Goal: Find specific page/section: Find specific page/section

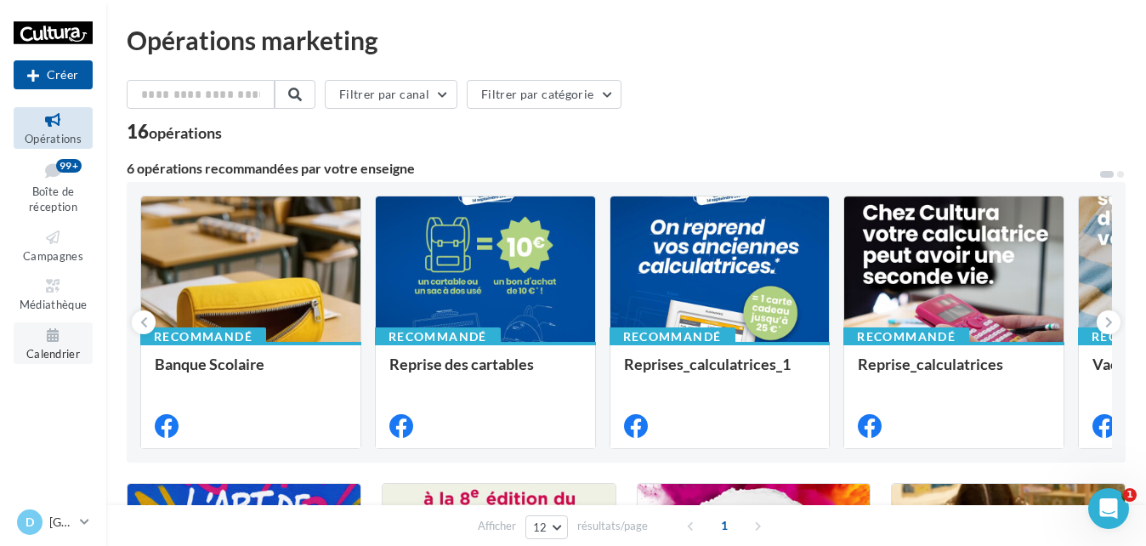
click at [43, 350] on span "Calendrier" at bounding box center [53, 354] width 54 height 14
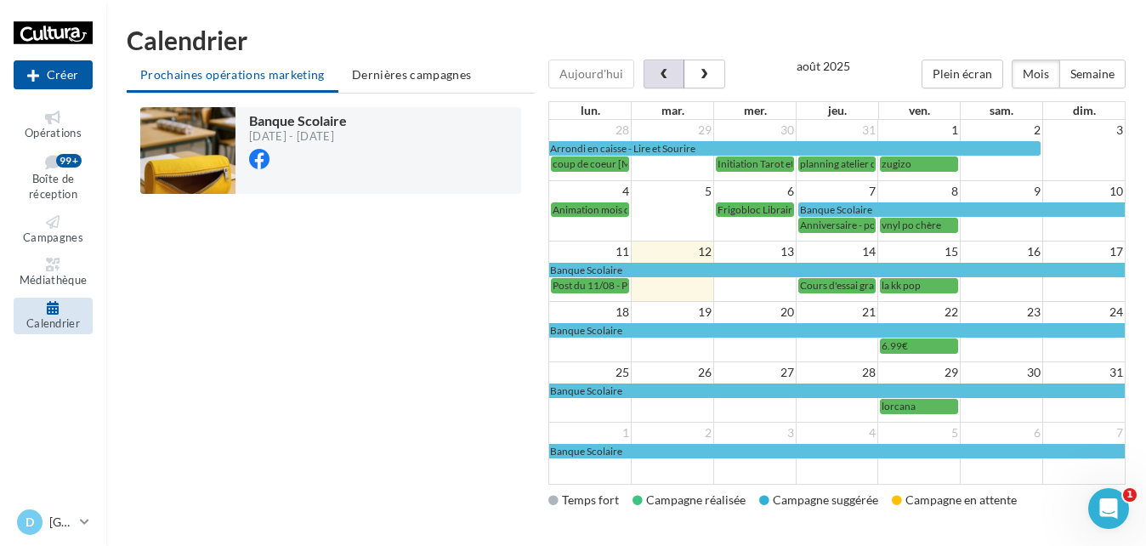
click at [657, 72] on span "button" at bounding box center [664, 75] width 14 height 12
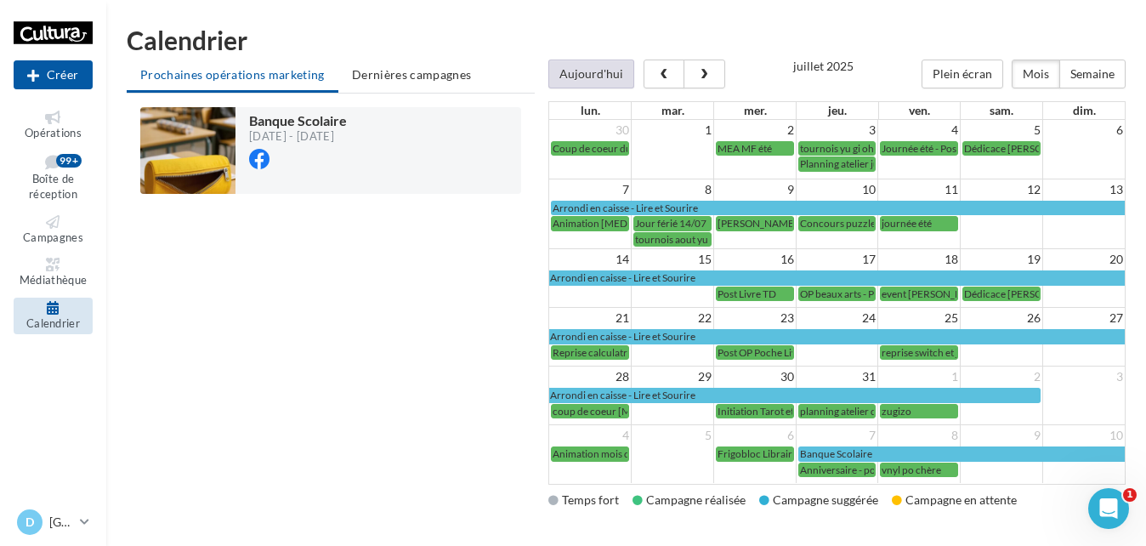
click at [580, 77] on button "Aujourd'hui" at bounding box center [592, 74] width 86 height 29
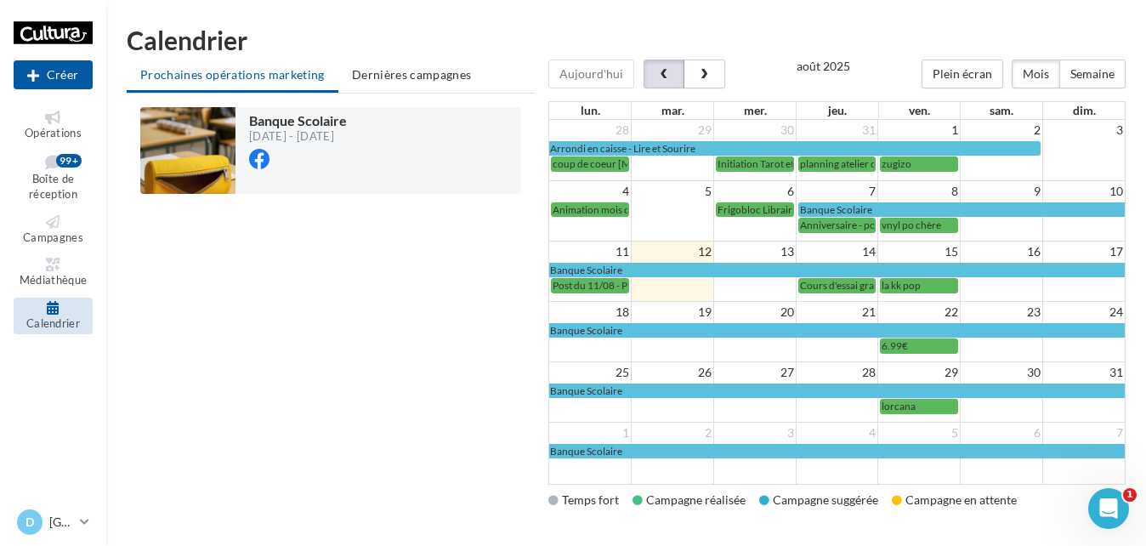
click at [668, 77] on span "button" at bounding box center [664, 75] width 14 height 12
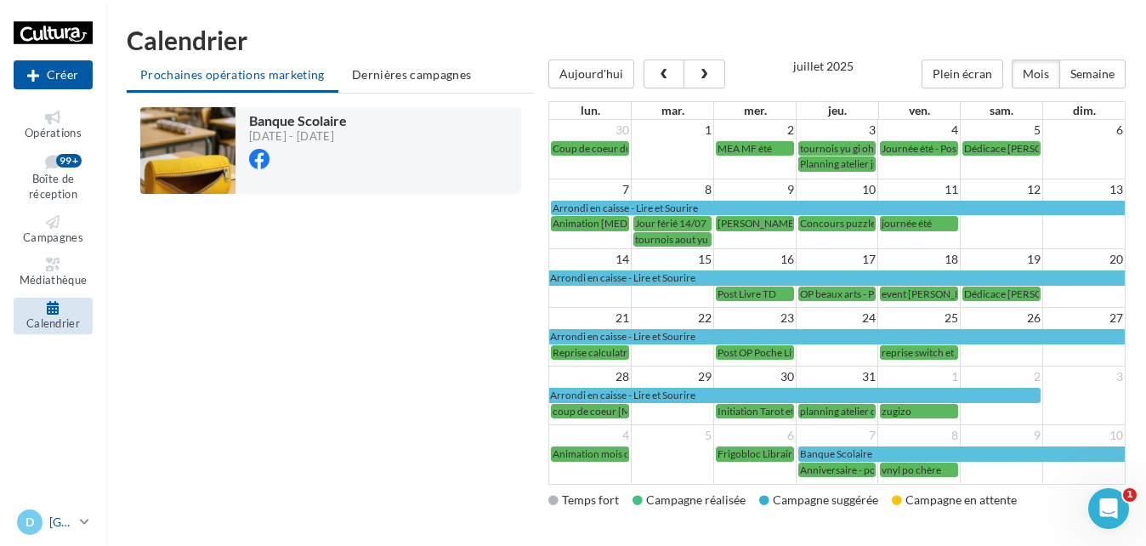
click at [63, 520] on p "[GEOGRAPHIC_DATA]" at bounding box center [61, 522] width 24 height 17
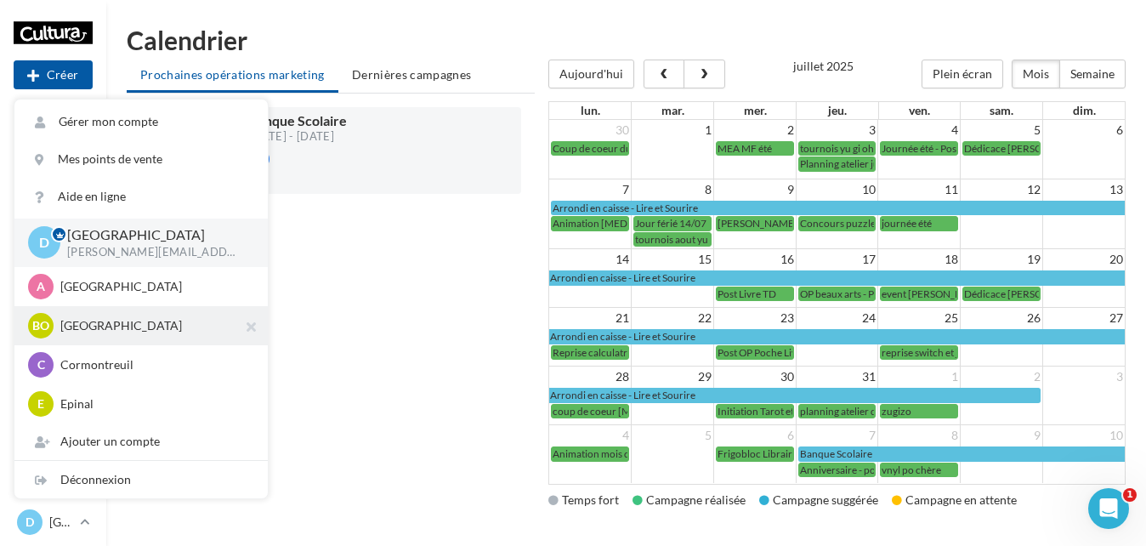
drag, startPoint x: 63, startPoint y: 520, endPoint x: 68, endPoint y: 327, distance: 192.3
click at [68, 327] on p "[GEOGRAPHIC_DATA]" at bounding box center [153, 325] width 187 height 17
click at [75, 330] on p "[GEOGRAPHIC_DATA]" at bounding box center [153, 325] width 187 height 17
click at [89, 328] on p "[GEOGRAPHIC_DATA]" at bounding box center [153, 325] width 187 height 17
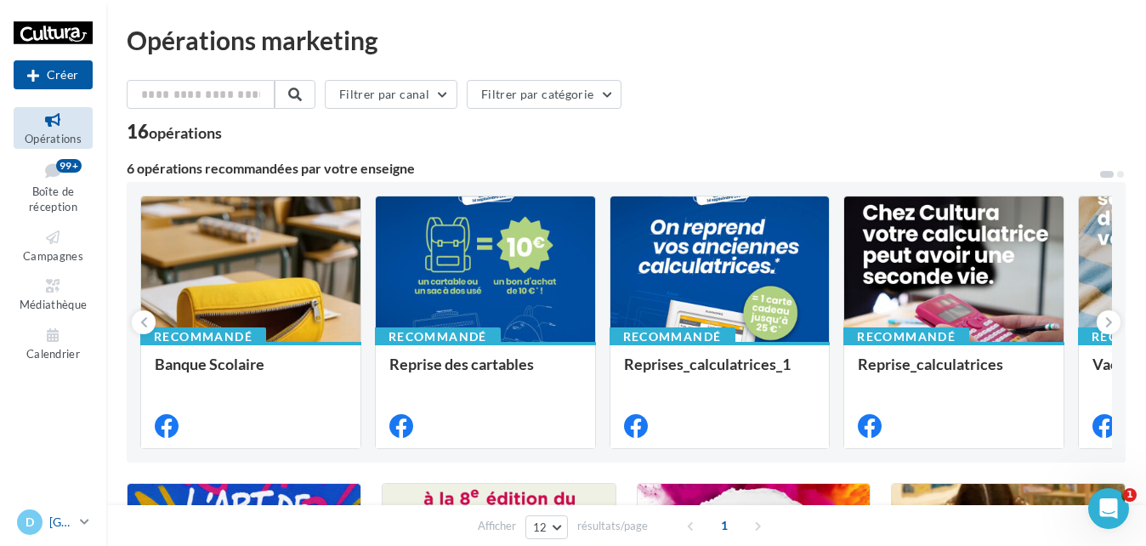
click at [80, 522] on icon at bounding box center [84, 521] width 9 height 14
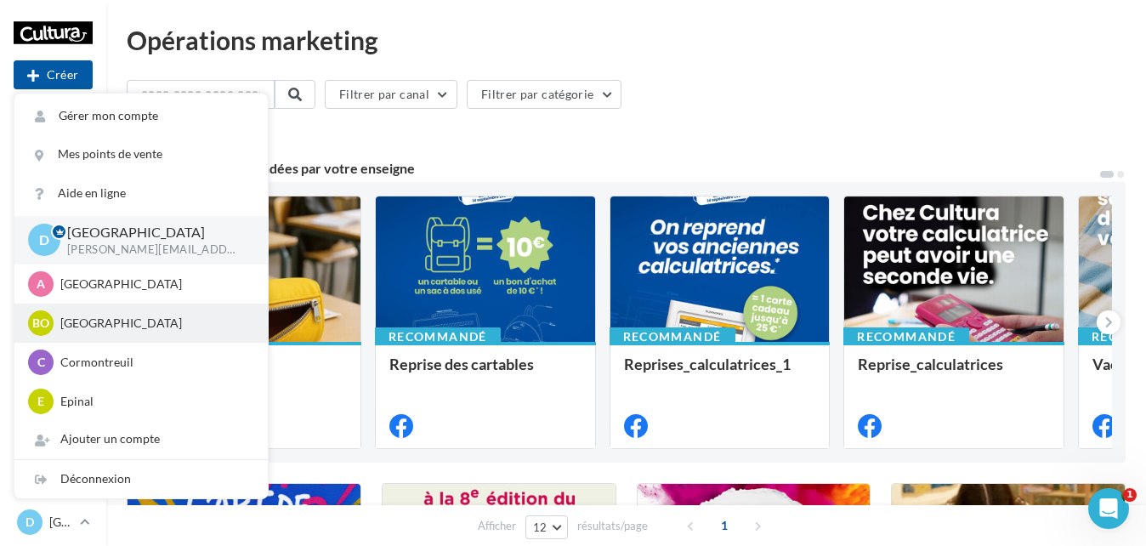
click at [94, 330] on p "[GEOGRAPHIC_DATA]" at bounding box center [153, 323] width 187 height 17
